Goal: Find specific page/section: Find specific page/section

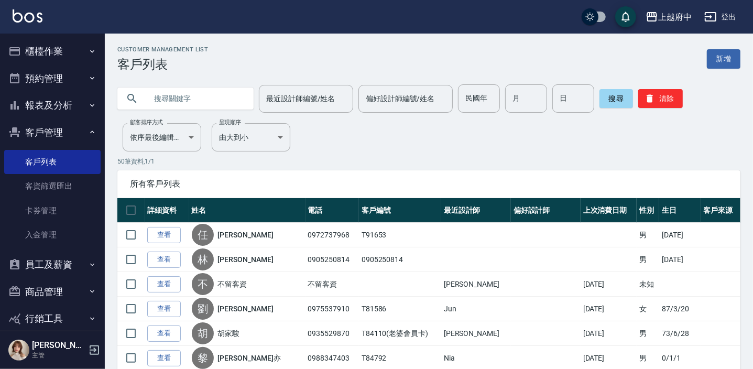
click at [211, 106] on input "text" at bounding box center [196, 98] width 98 height 28
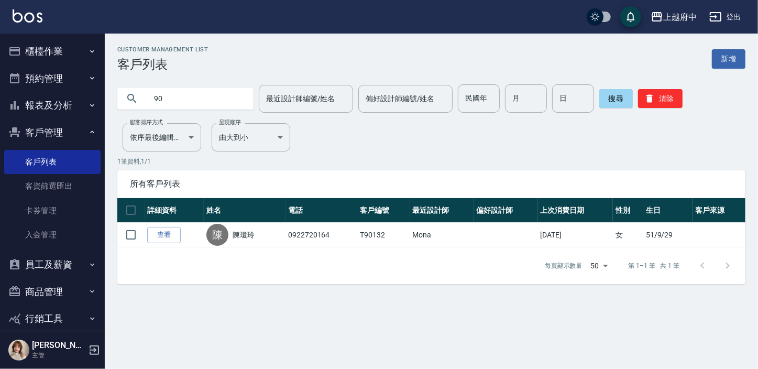
type input "9"
click at [71, 162] on link "客戶列表" at bounding box center [52, 162] width 96 height 24
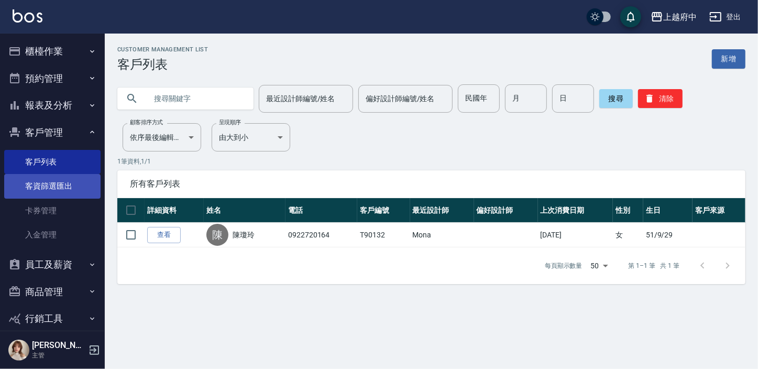
click at [47, 193] on link "客資篩選匯出" at bounding box center [52, 186] width 96 height 24
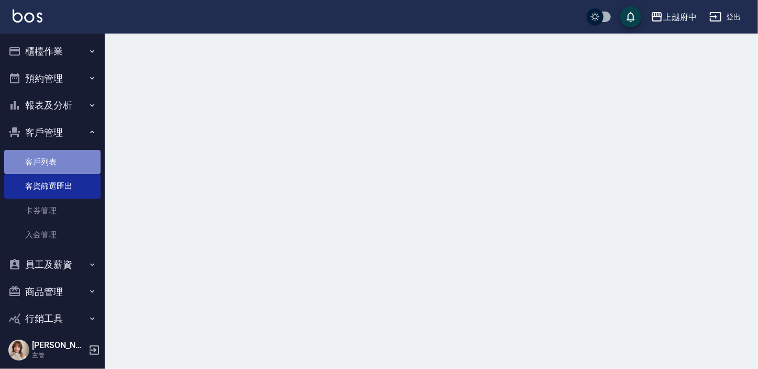
click at [69, 160] on link "客戶列表" at bounding box center [52, 162] width 96 height 24
